Goal: Information Seeking & Learning: Understand process/instructions

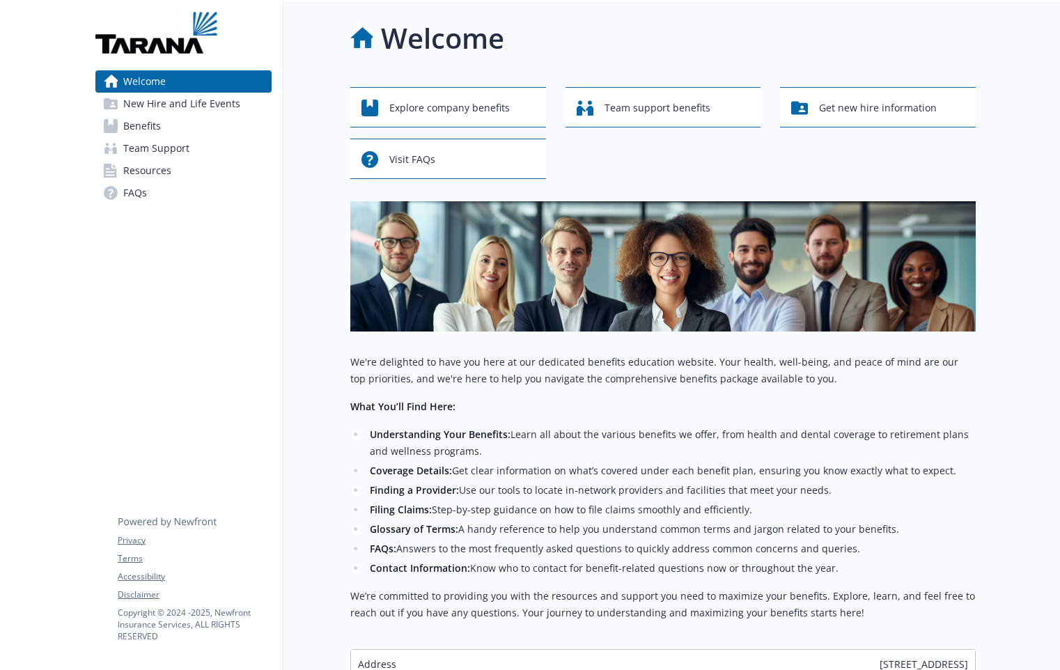
click at [185, 103] on span "New Hire and Life Events" at bounding box center [181, 104] width 117 height 22
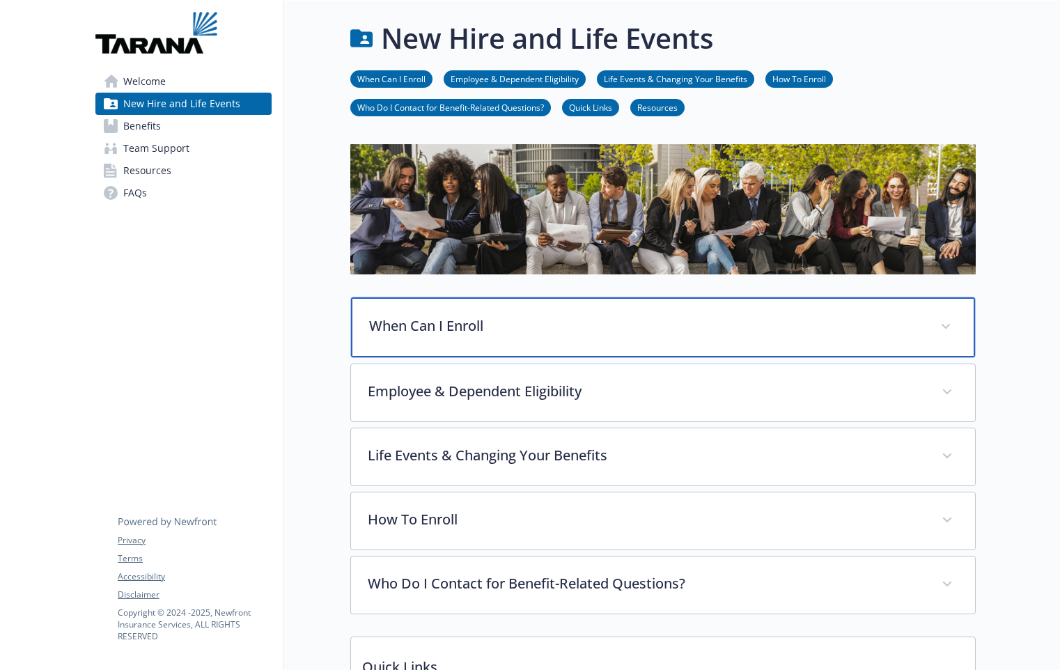
click at [426, 324] on p "When Can I Enroll" at bounding box center [646, 326] width 555 height 21
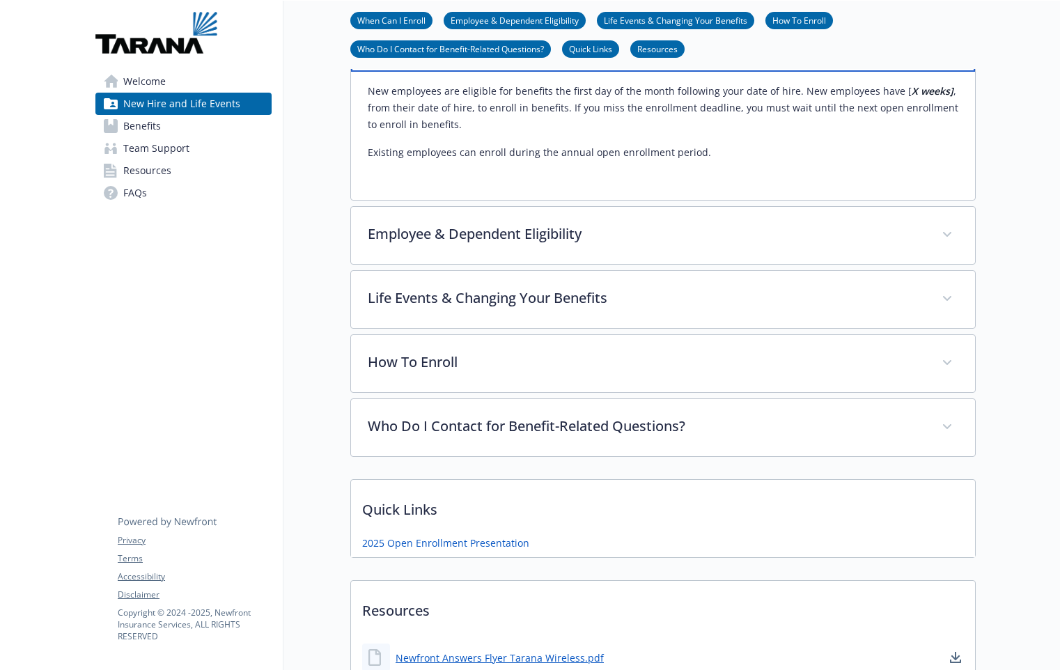
scroll to position [287, 6]
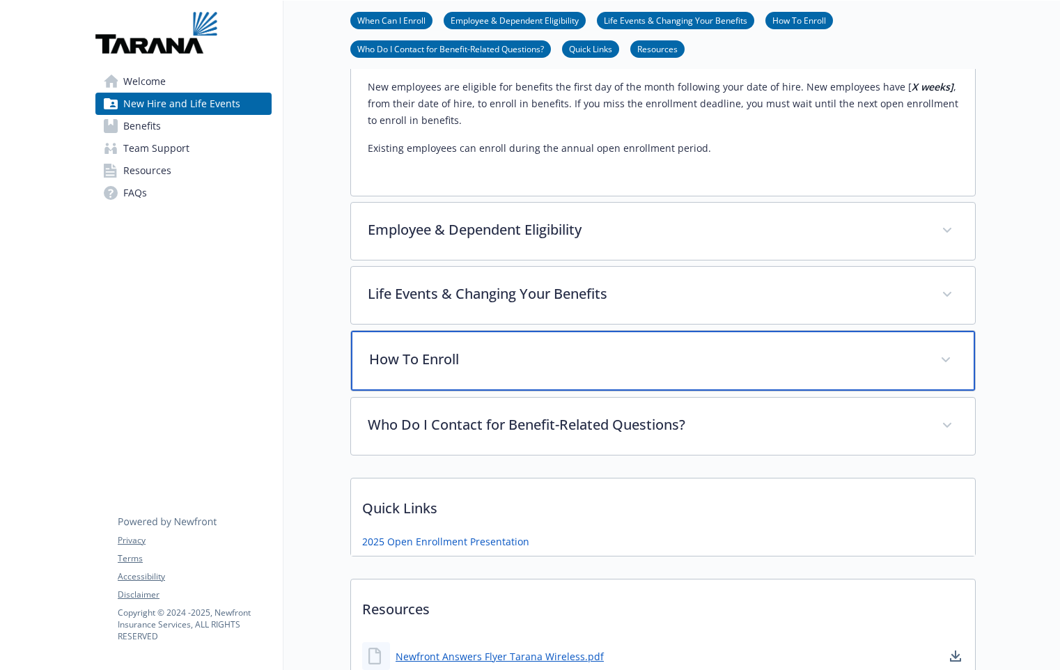
click at [434, 358] on p "How To Enroll" at bounding box center [646, 359] width 555 height 21
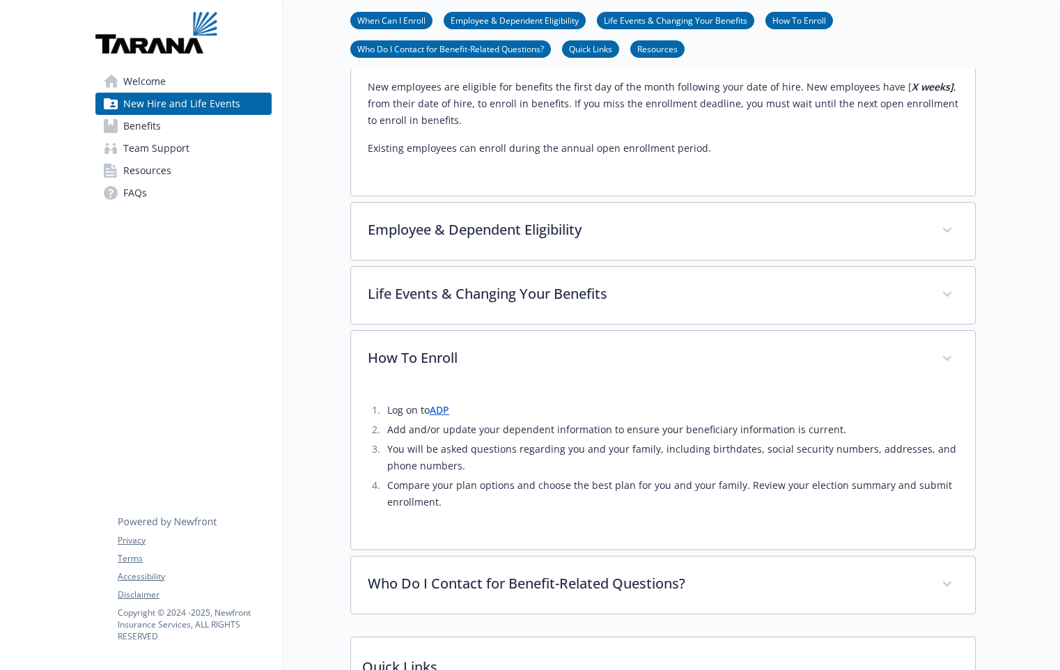
click at [437, 412] on link "ADP" at bounding box center [440, 409] width 20 height 13
